Goal: Information Seeking & Learning: Learn about a topic

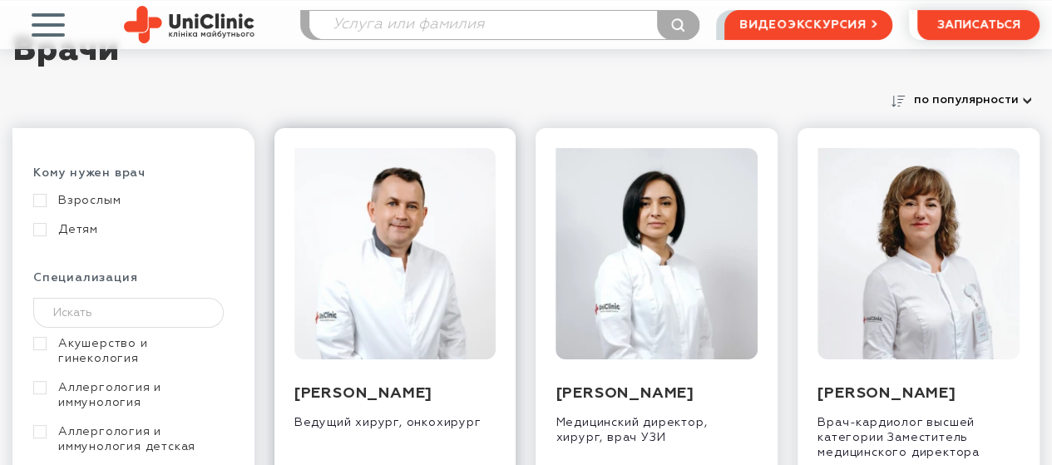
scroll to position [166, 0]
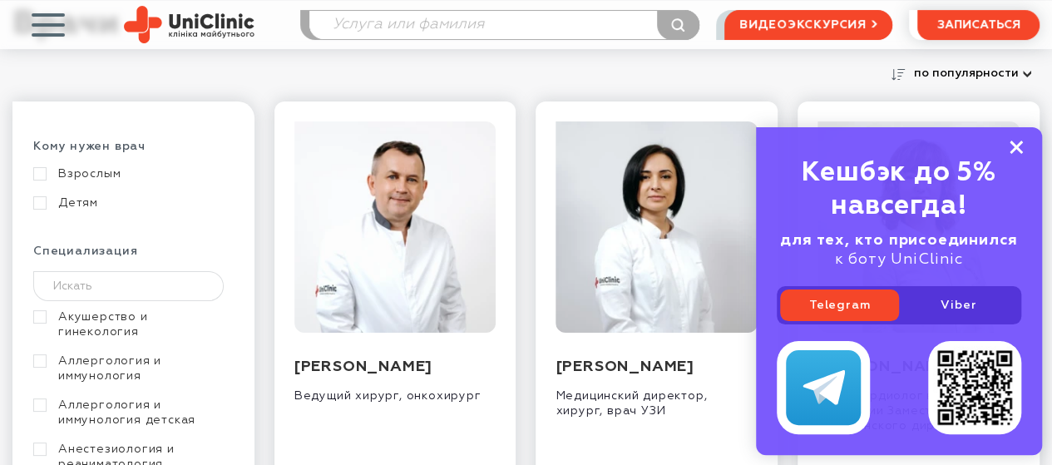
click at [1015, 149] on rect at bounding box center [1016, 147] width 13 height 13
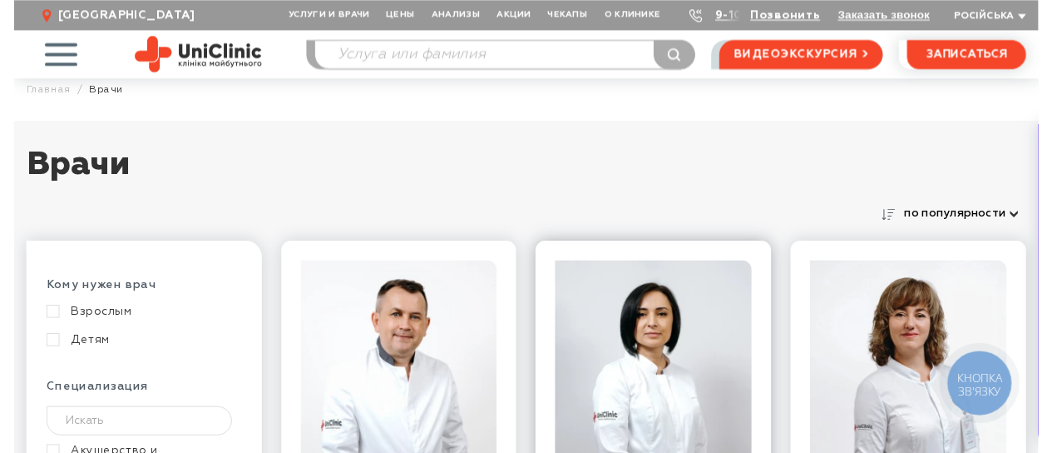
scroll to position [0, 0]
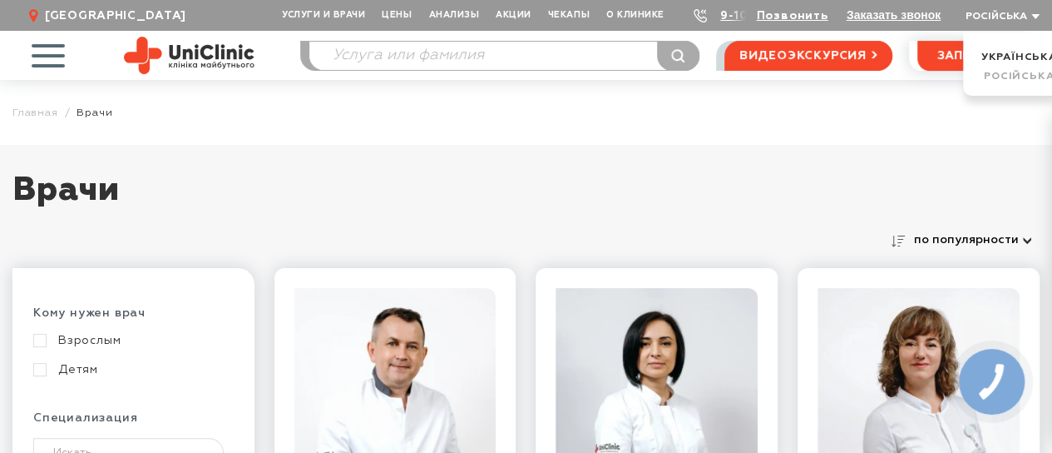
click at [1038, 14] on button "Російська" at bounding box center [1001, 17] width 78 height 12
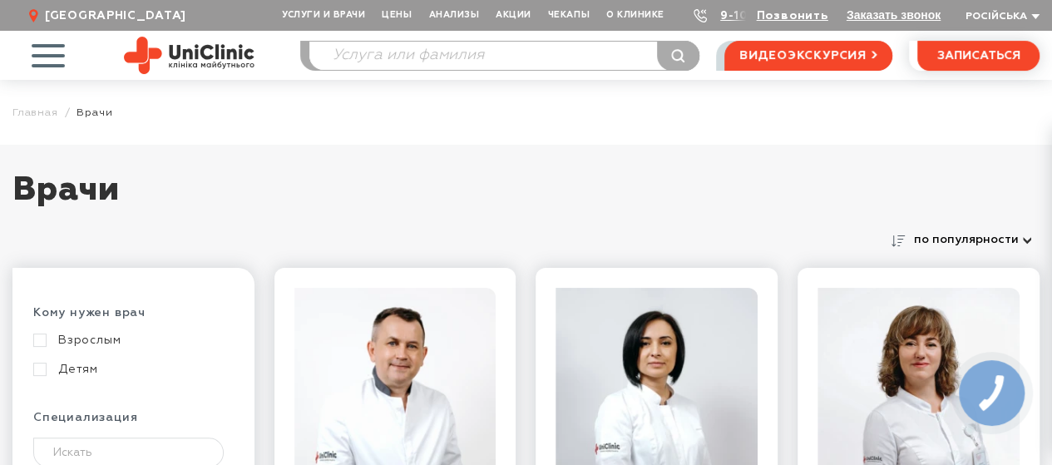
click at [1038, 14] on button "Російська" at bounding box center [1001, 17] width 78 height 12
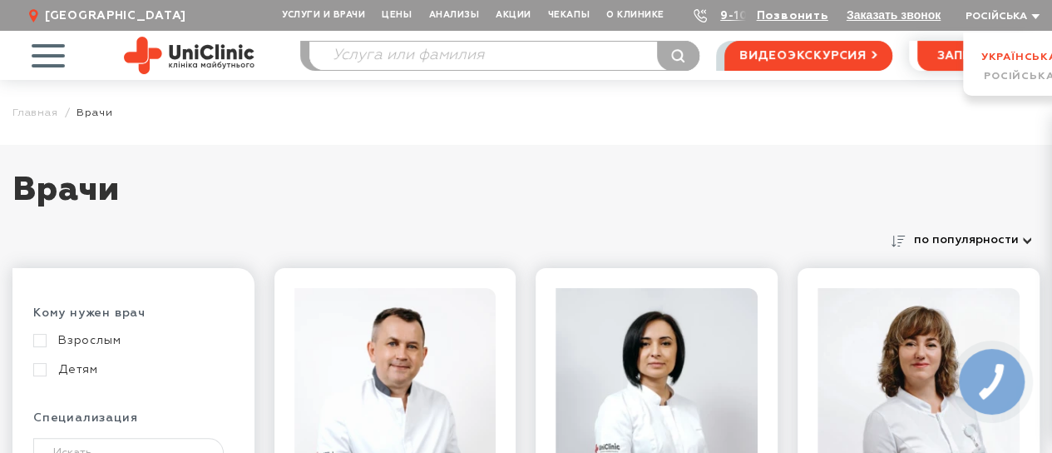
click at [1018, 56] on link "Українська" at bounding box center [1020, 57] width 76 height 11
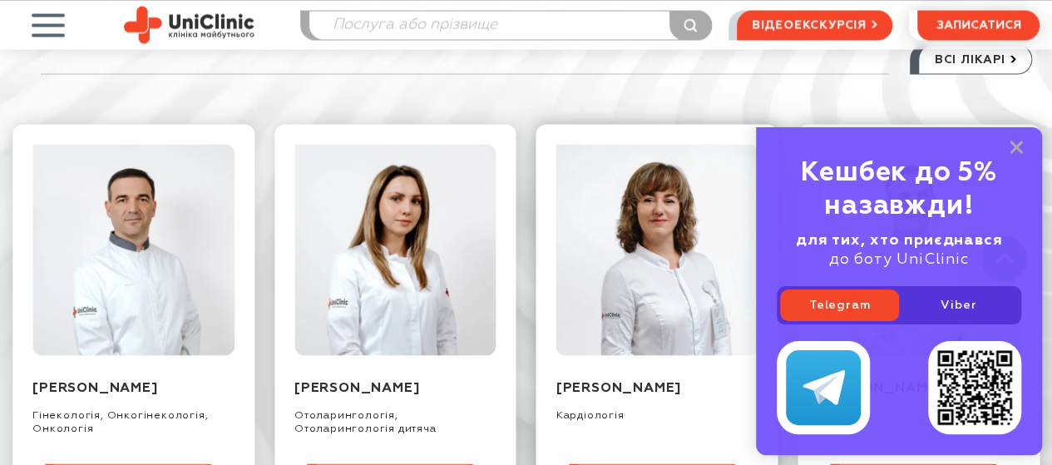
scroll to position [1580, 0]
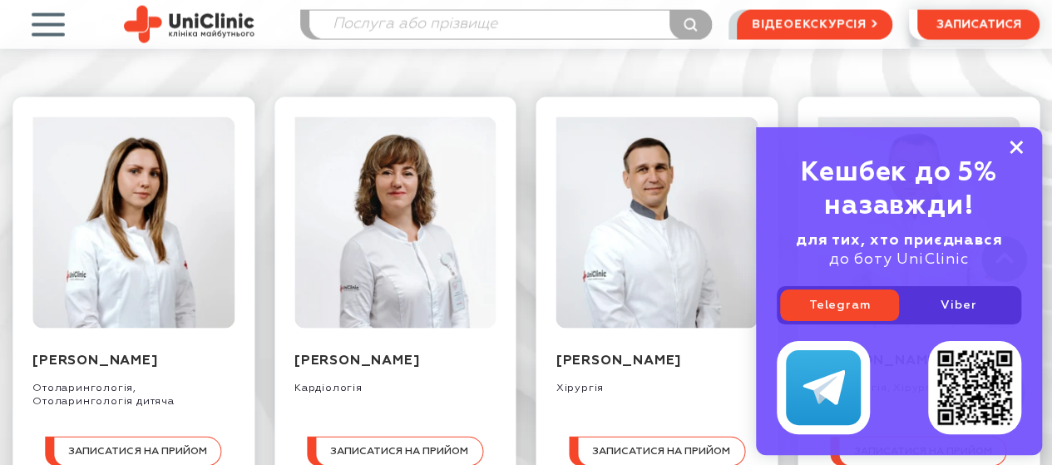
click at [1015, 144] on icon at bounding box center [1016, 148] width 13 height 14
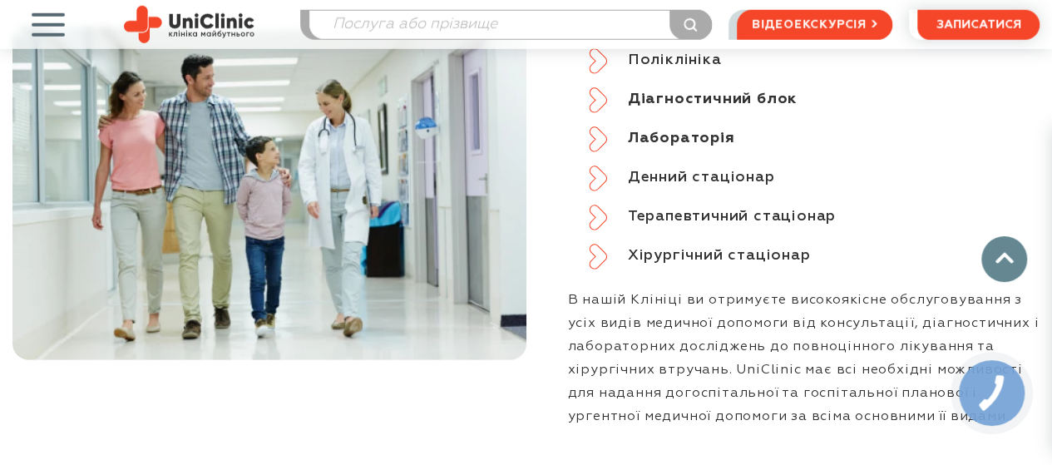
scroll to position [2163, 0]
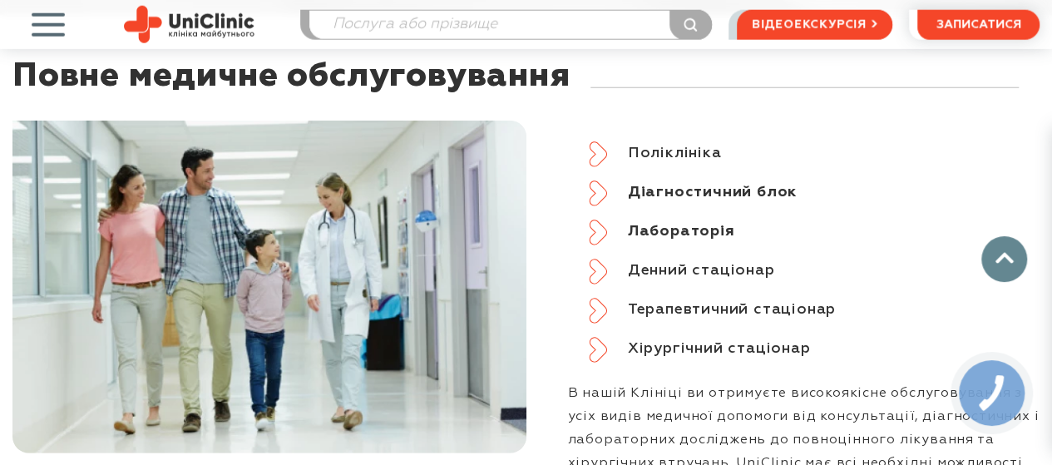
click at [596, 166] on li "Поліклініка" at bounding box center [815, 153] width 452 height 24
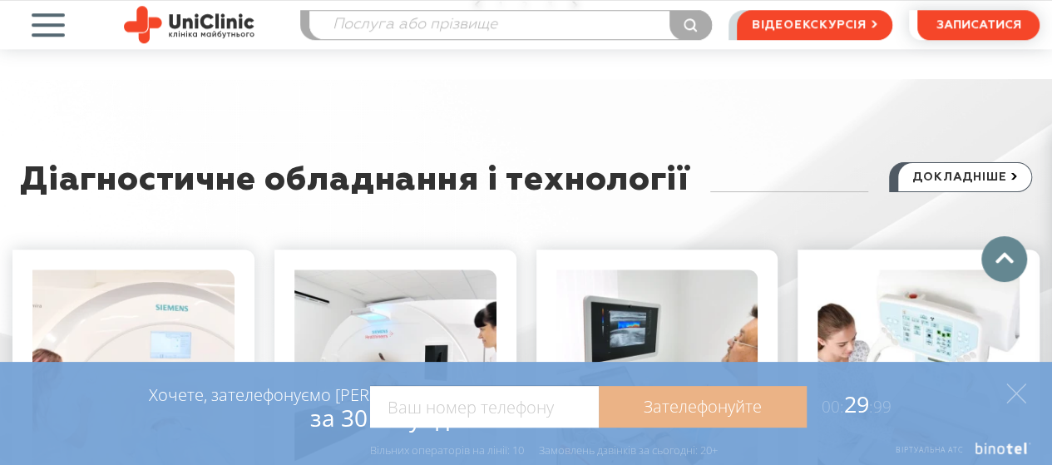
scroll to position [3743, 0]
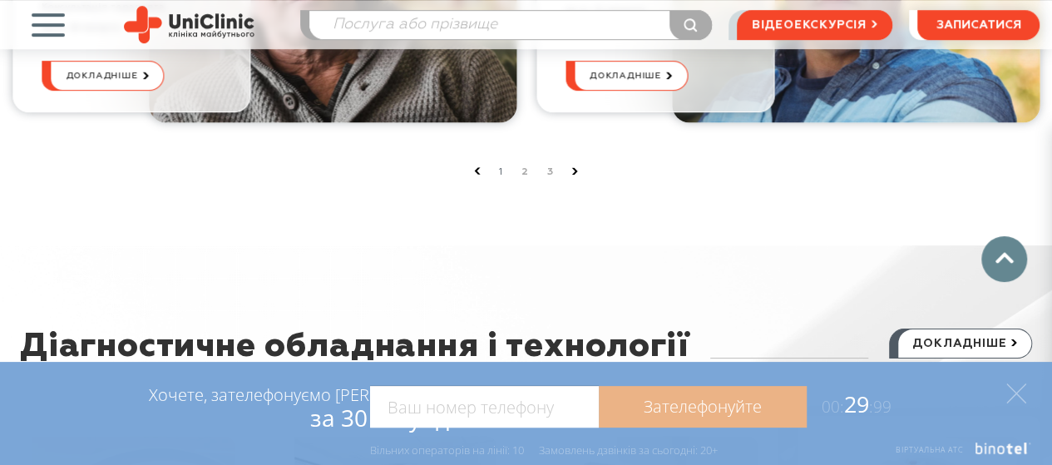
click at [572, 175] on icon at bounding box center [574, 170] width 7 height 7
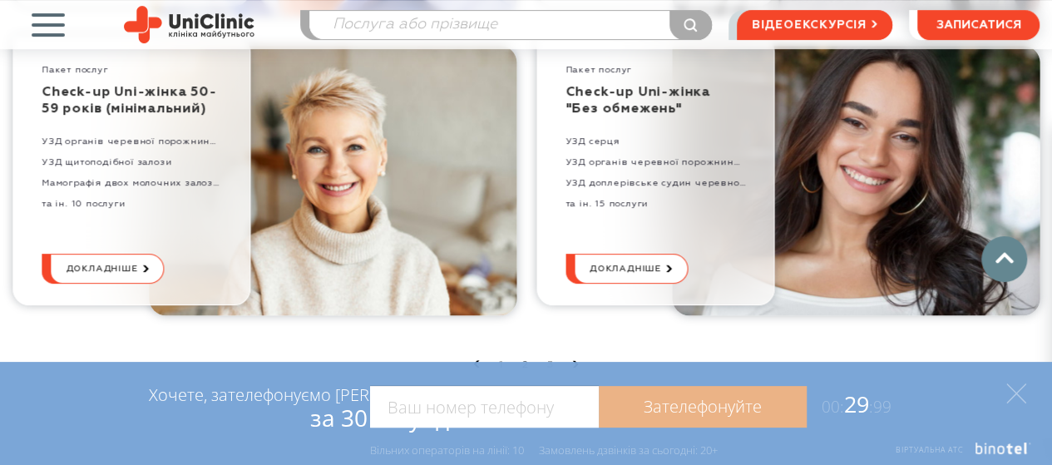
scroll to position [3577, 0]
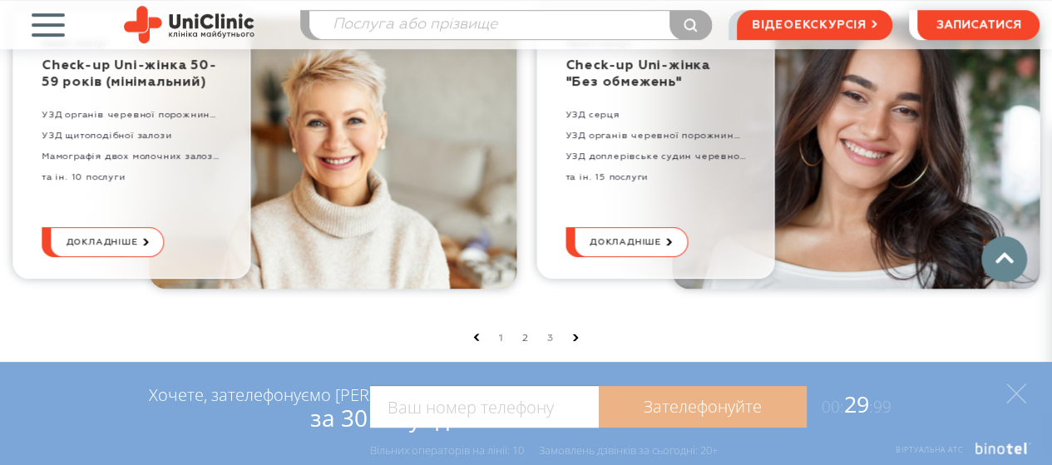
click at [572, 341] on icon at bounding box center [575, 337] width 7 height 7
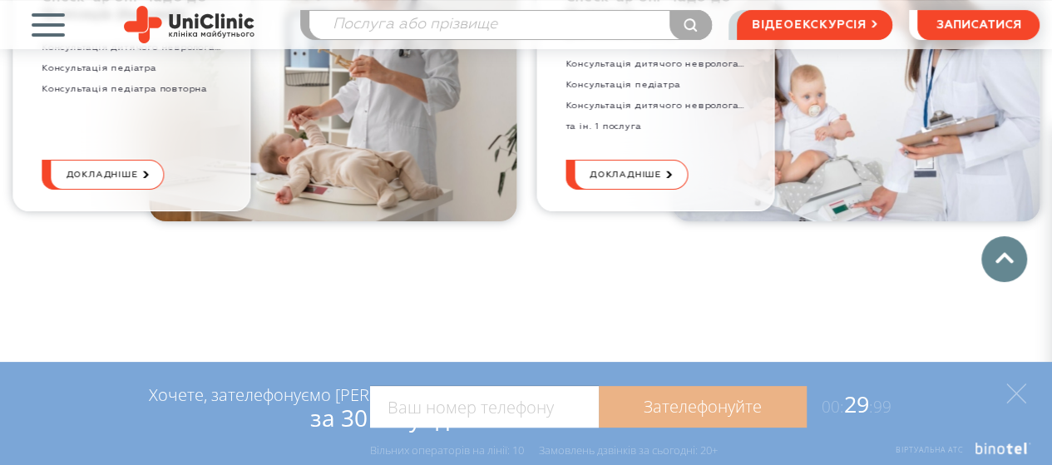
scroll to position [3327, 0]
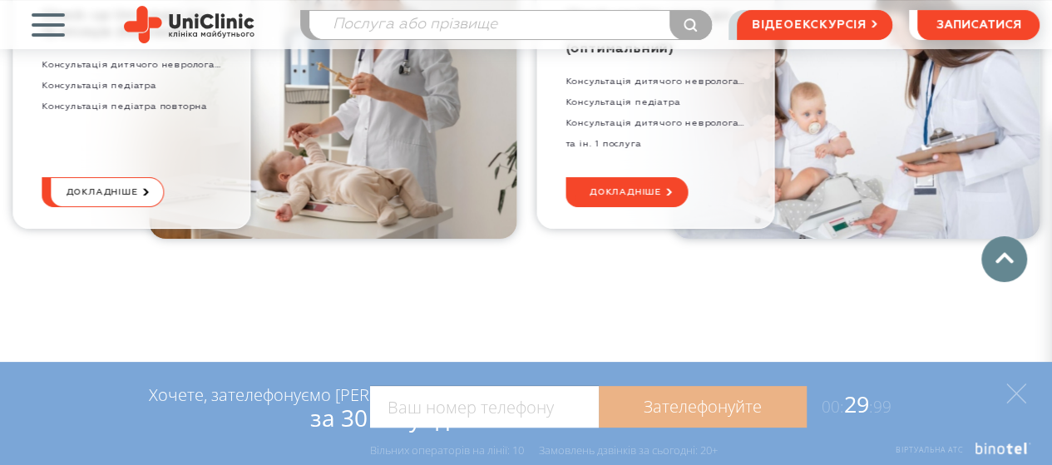
click at [666, 195] on use at bounding box center [669, 191] width 6 height 7
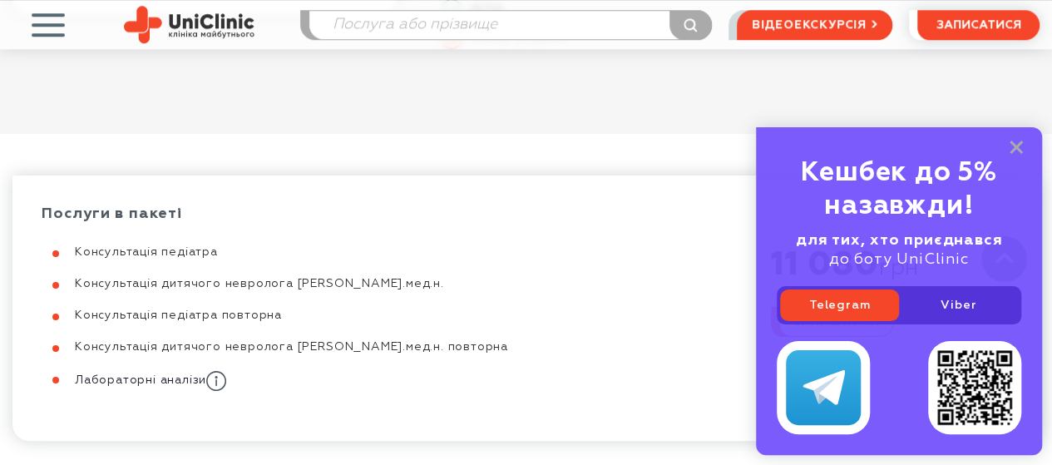
scroll to position [665, 0]
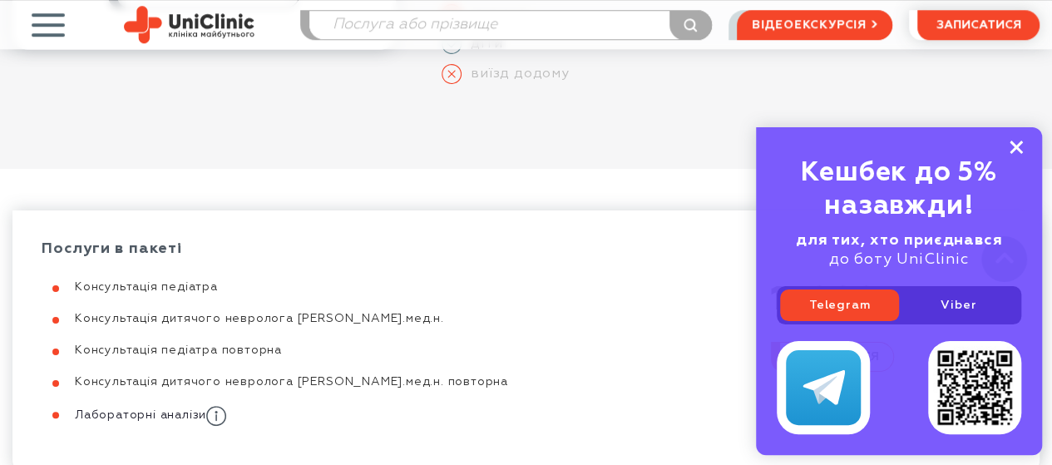
click at [1014, 151] on rect at bounding box center [1016, 147] width 13 height 13
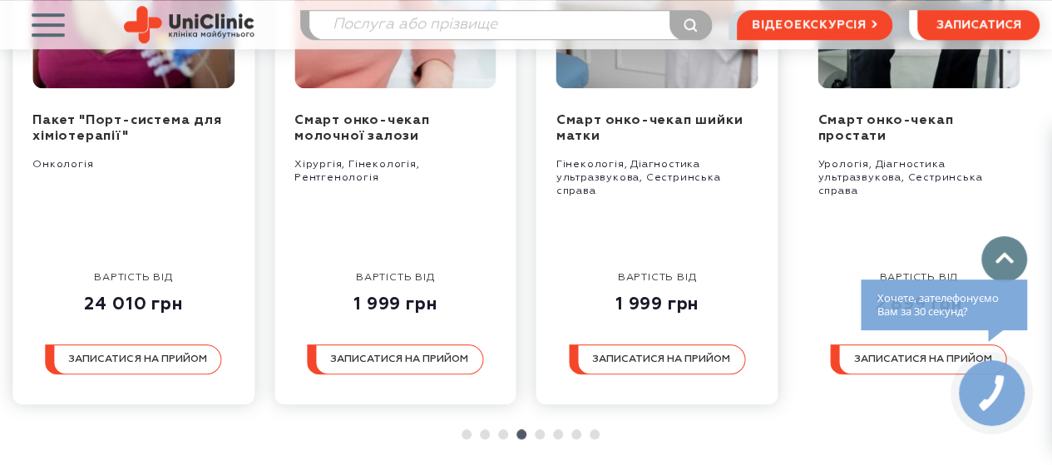
scroll to position [3961, 0]
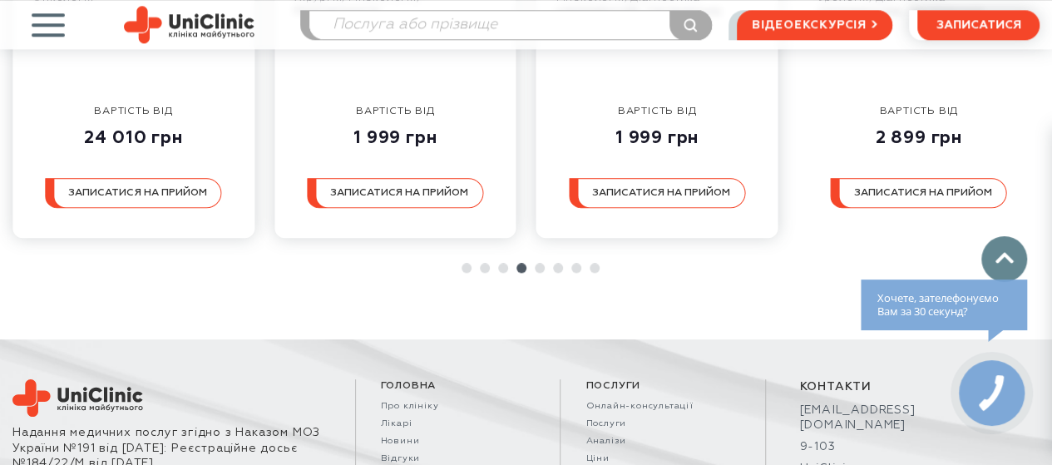
click at [541, 273] on link at bounding box center [540, 268] width 10 height 10
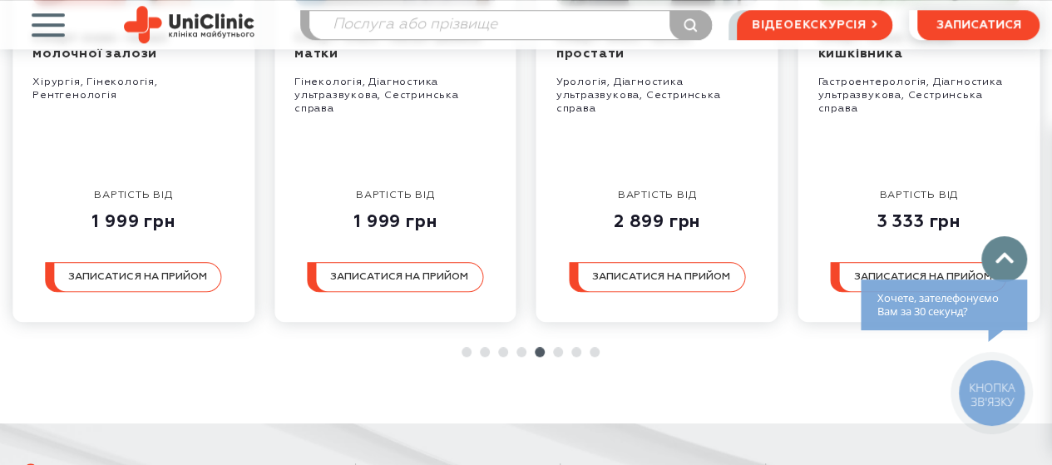
scroll to position [3878, 0]
click at [560, 356] on link at bounding box center [558, 351] width 10 height 10
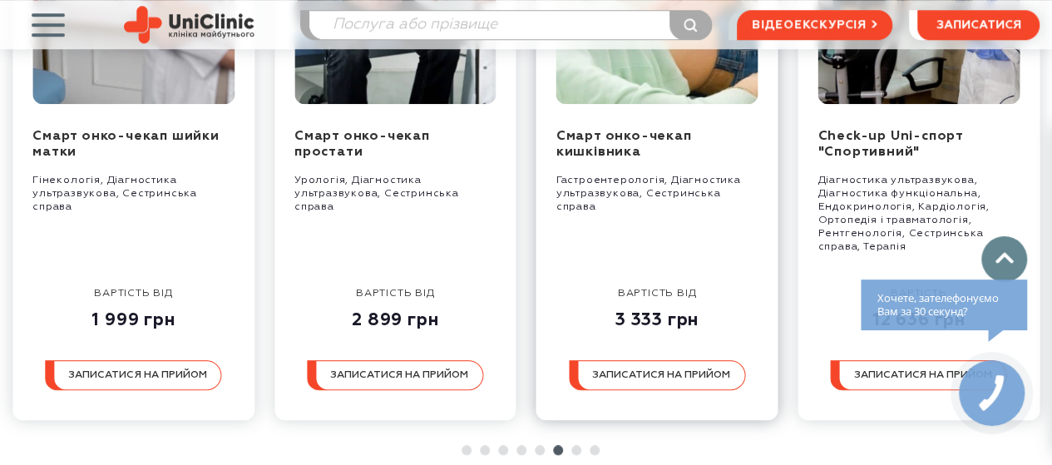
scroll to position [3795, 0]
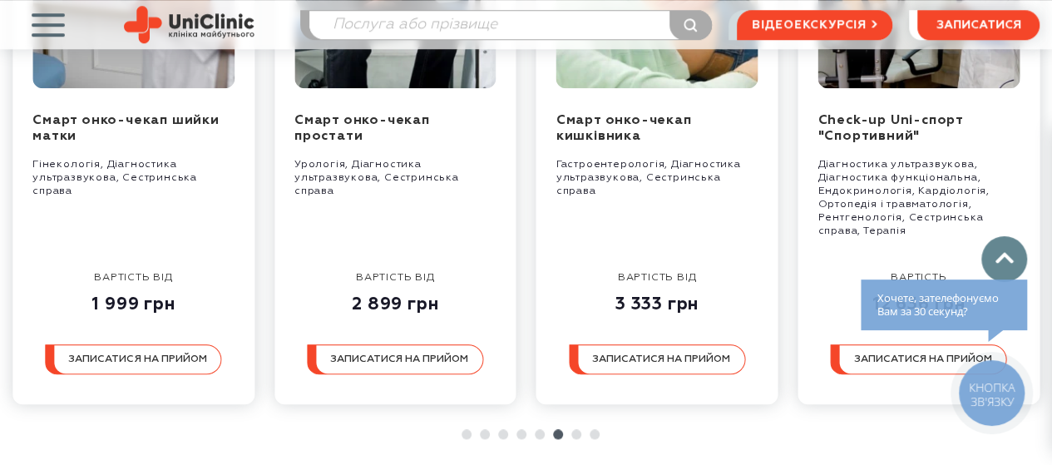
click at [572, 439] on link at bounding box center [576, 434] width 10 height 10
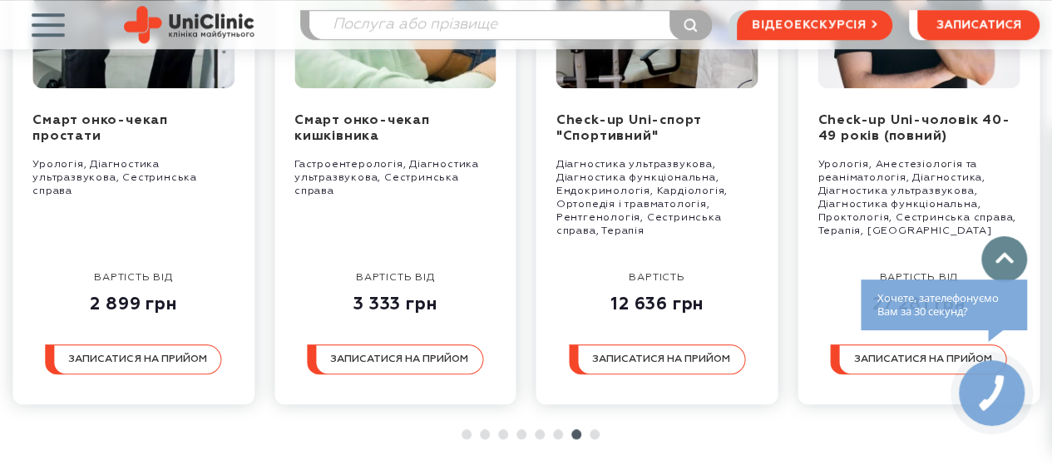
click at [595, 439] on link at bounding box center [595, 434] width 10 height 10
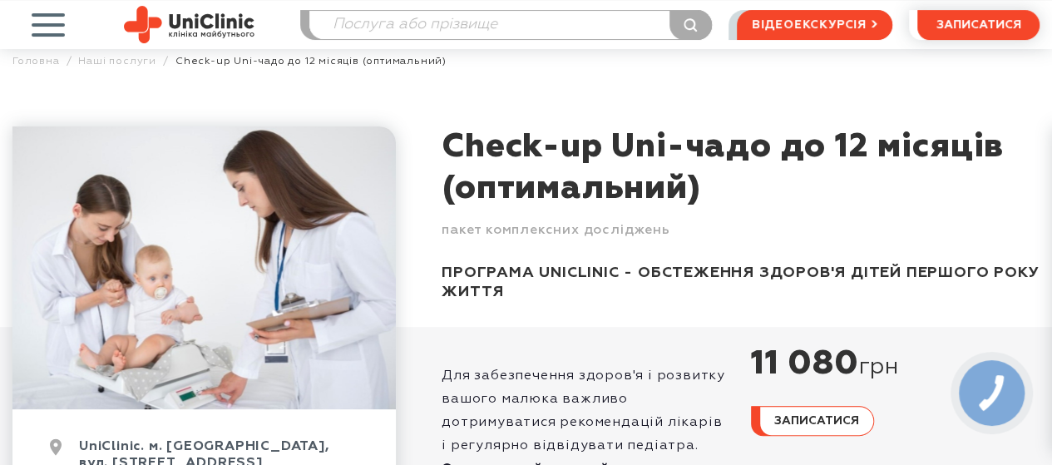
scroll to position [0, 0]
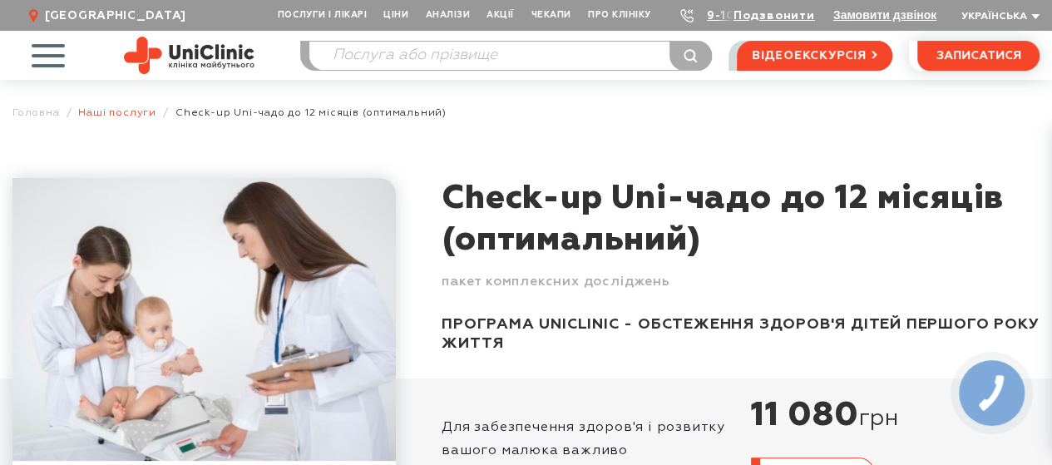
click at [131, 109] on link "Наші послуги" at bounding box center [117, 112] width 78 height 12
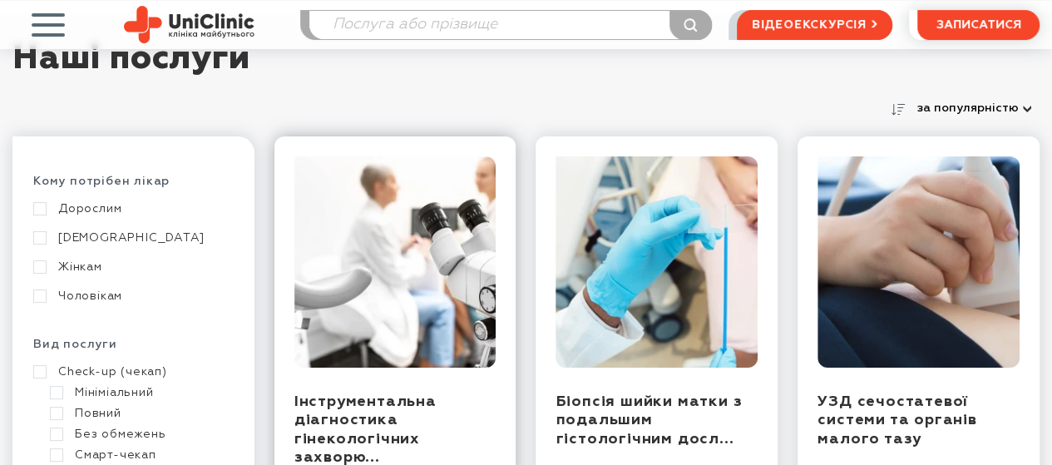
scroll to position [166, 0]
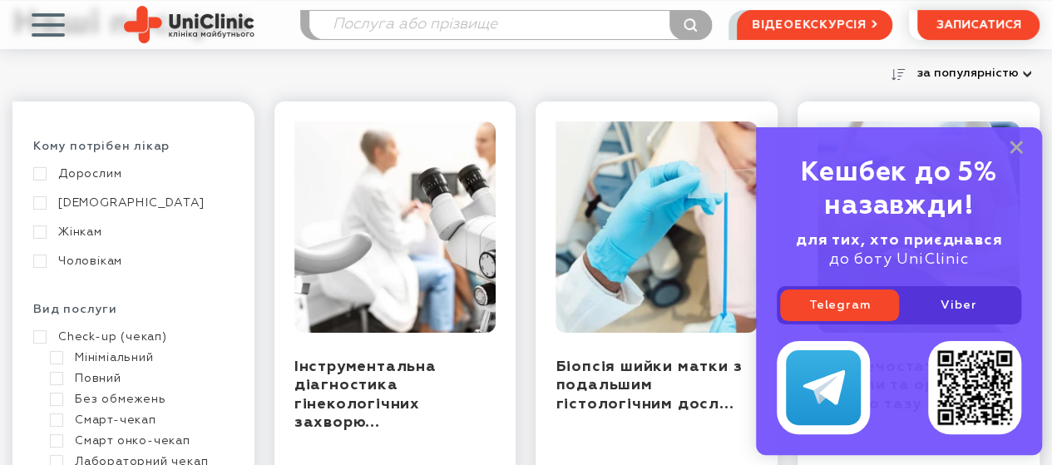
click at [44, 227] on link "Жінкам" at bounding box center [131, 232] width 196 height 15
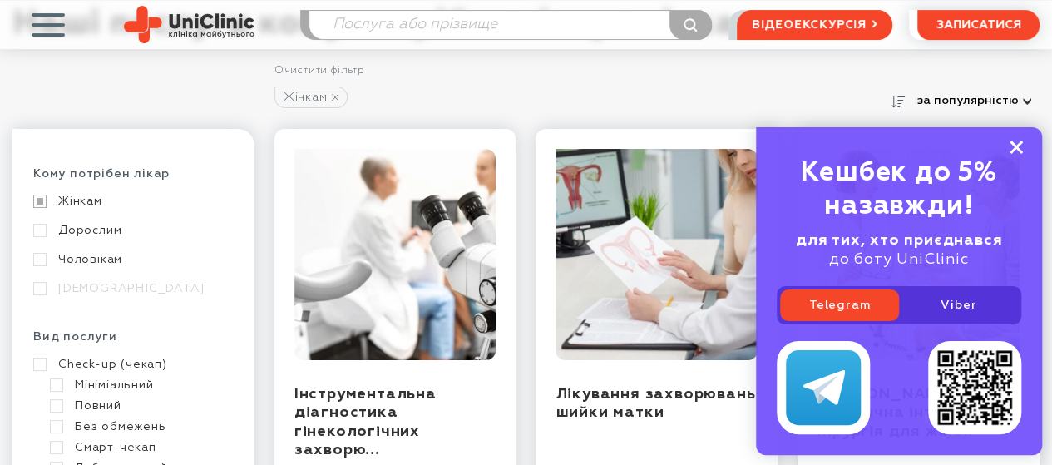
click at [1011, 149] on icon at bounding box center [1016, 148] width 13 height 14
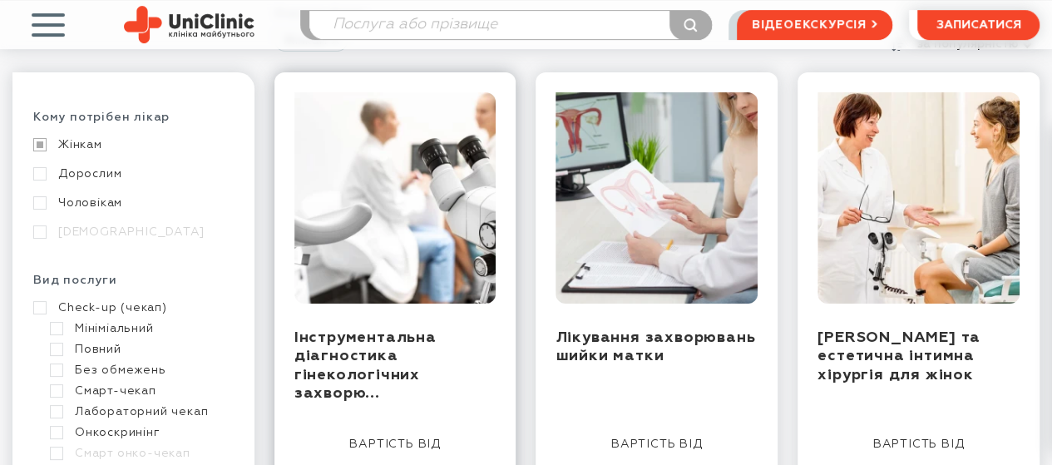
scroll to position [250, 0]
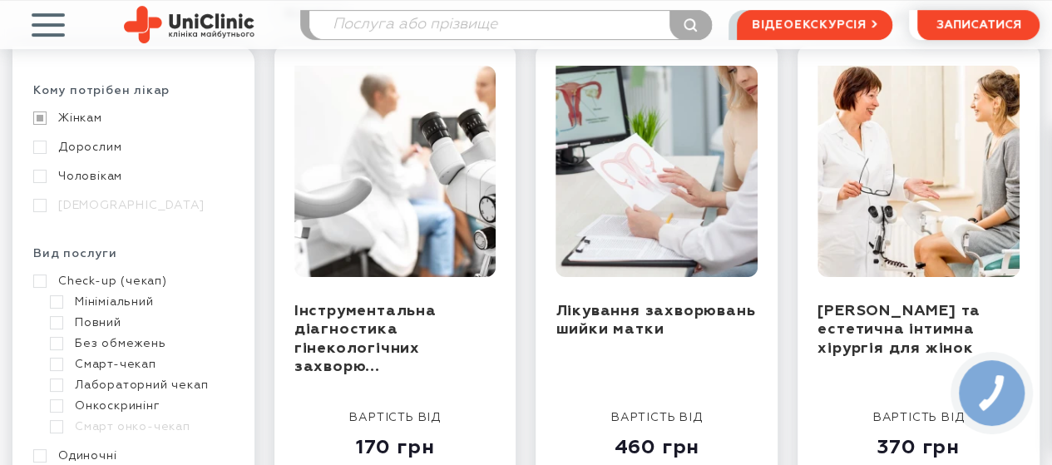
click at [55, 299] on link "Мініміальний" at bounding box center [140, 301] width 180 height 15
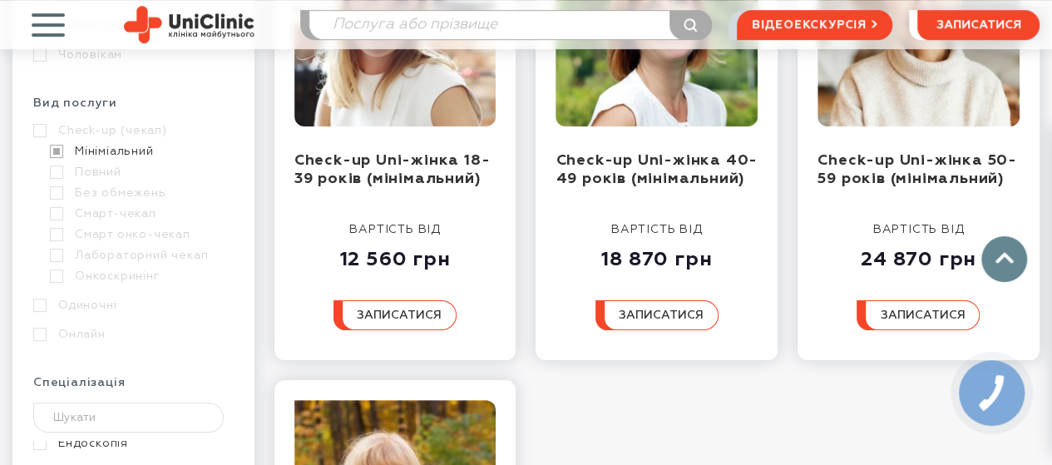
scroll to position [416, 0]
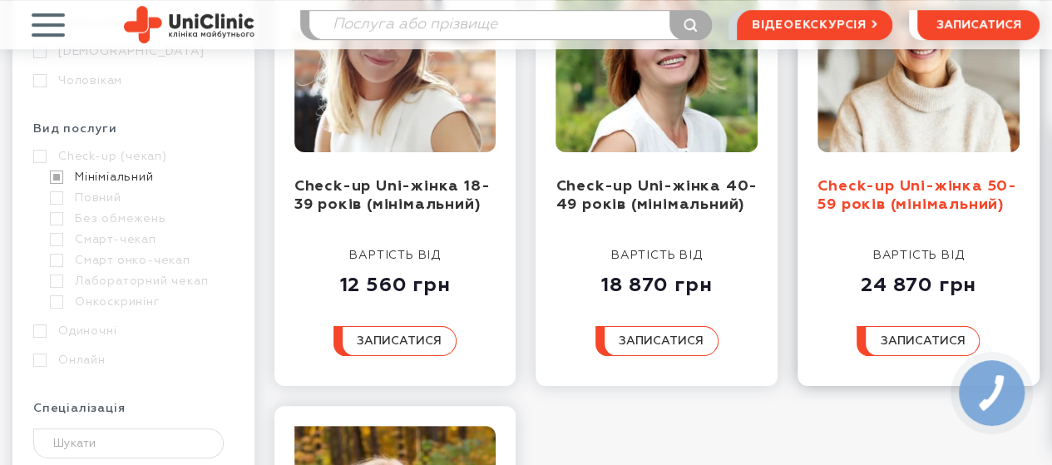
click at [952, 200] on link "Check-up Uni-жінка 50-59 років (мінімальний)" at bounding box center [918, 196] width 200 height 34
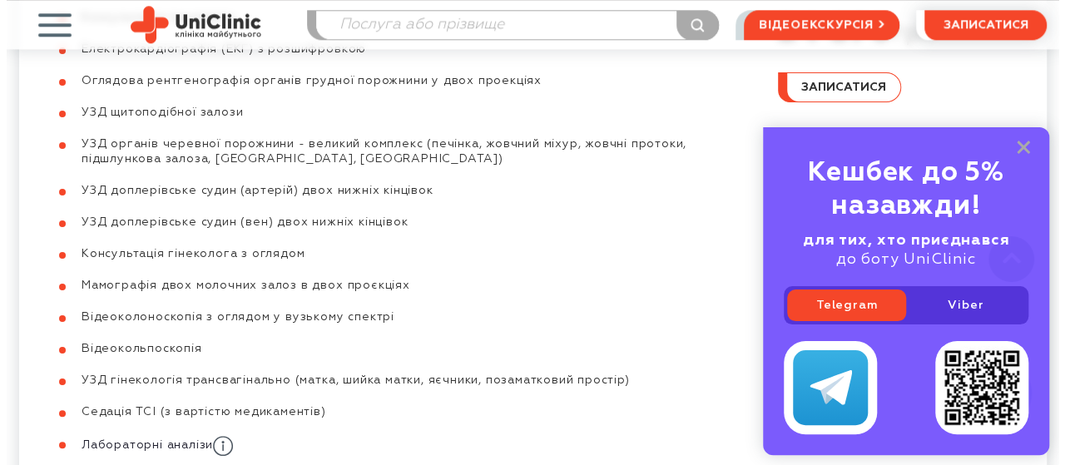
scroll to position [915, 0]
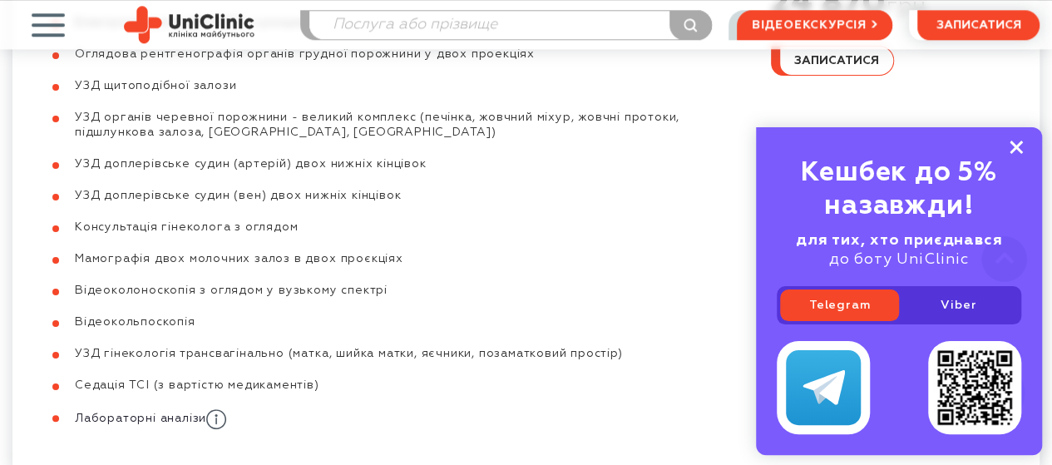
click at [1016, 151] on rect at bounding box center [1016, 147] width 13 height 13
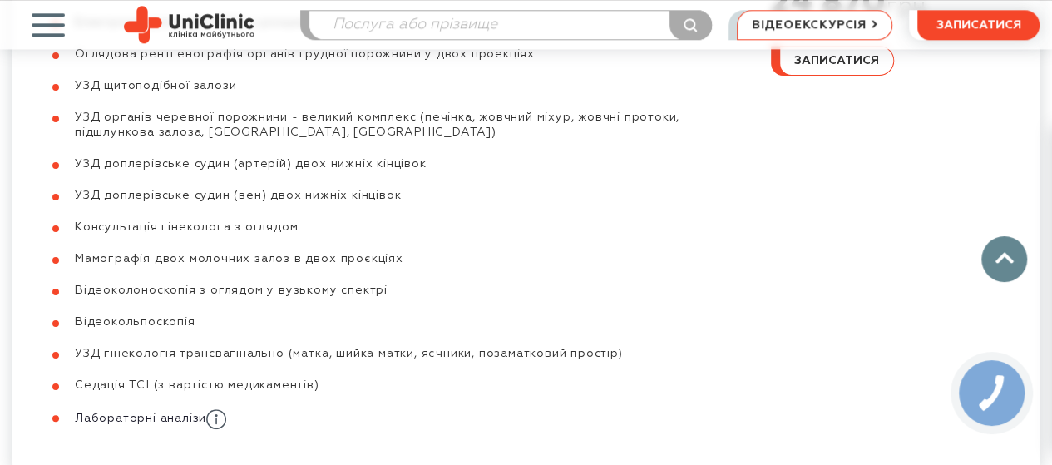
click at [836, 17] on span "відеоекскурсія" at bounding box center [809, 25] width 115 height 28
